Goal: Entertainment & Leisure: Consume media (video, audio)

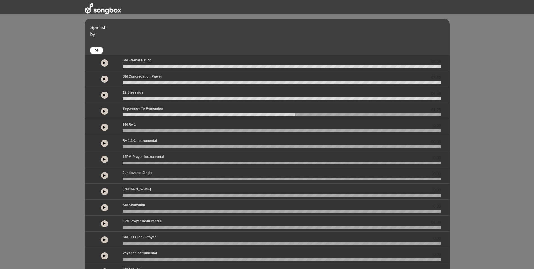
click at [103, 61] on button at bounding box center [104, 62] width 7 height 7
click at [0, 127] on html "Spanish by 03:09 02:18" at bounding box center [267, 134] width 534 height 269
click at [97, 50] on icon at bounding box center [96, 50] width 3 height 3
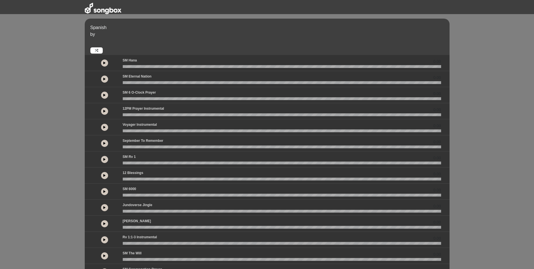
click at [103, 64] on button at bounding box center [104, 62] width 7 height 7
